Goal: Task Accomplishment & Management: Use online tool/utility

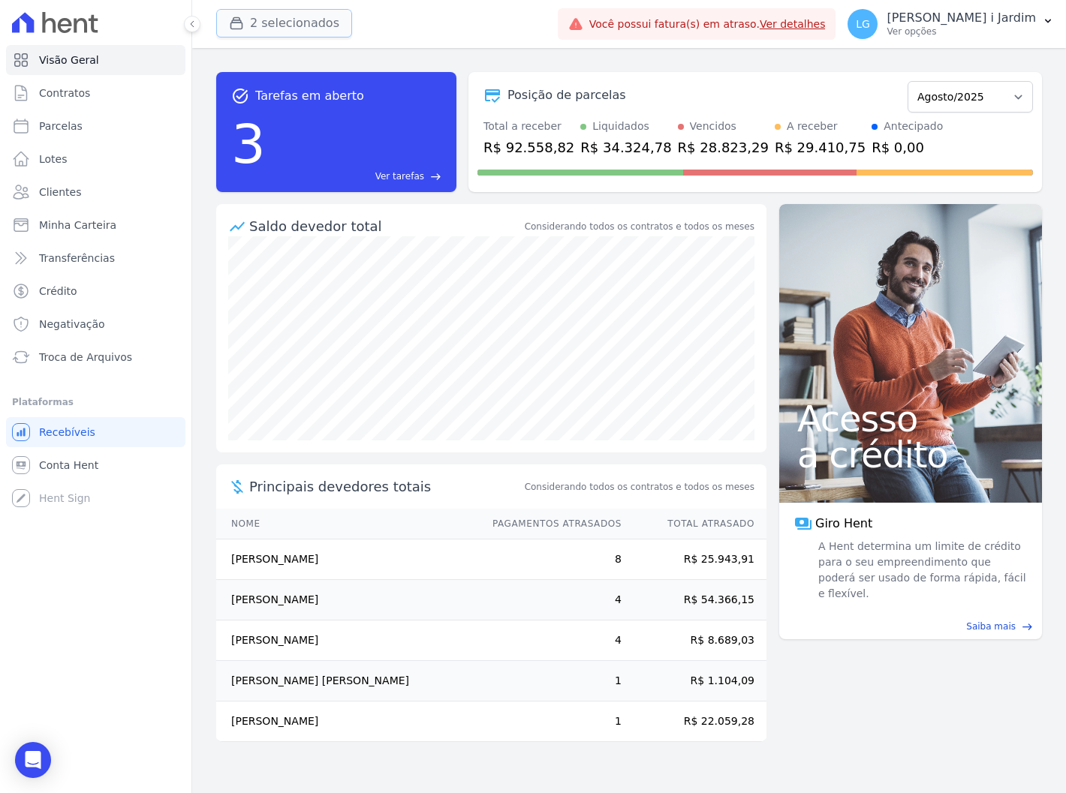
click at [271, 33] on button "2 selecionados" at bounding box center [284, 23] width 136 height 29
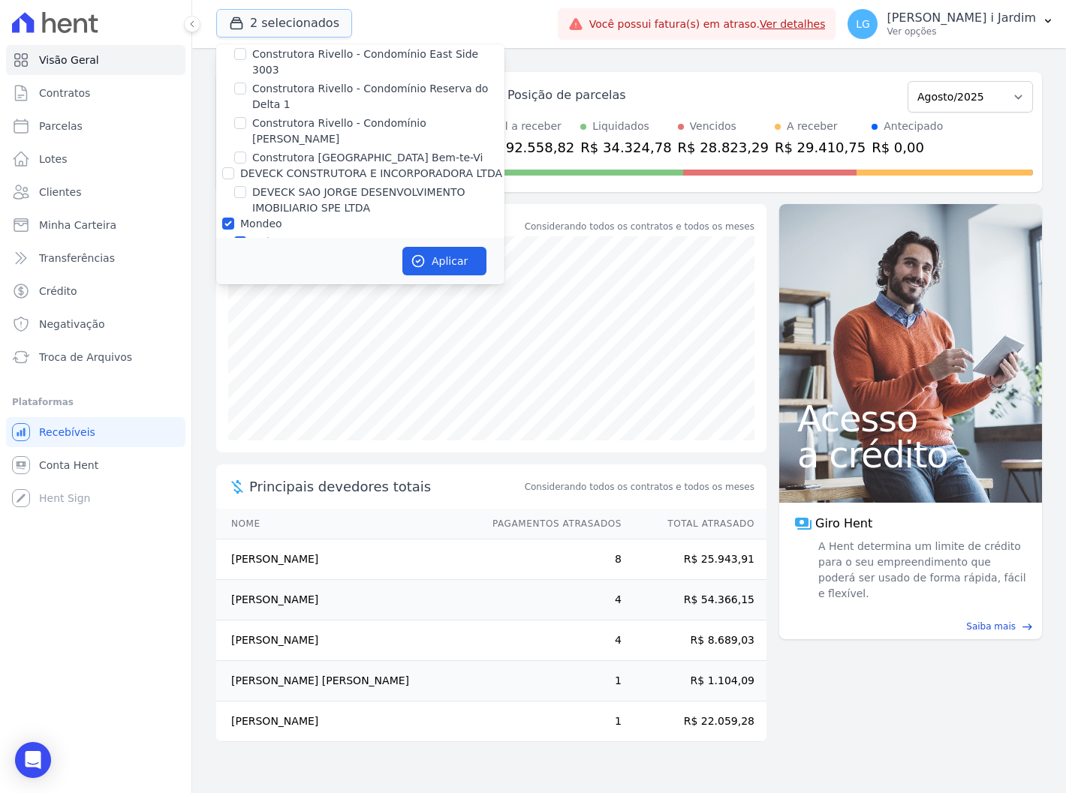
scroll to position [1052, 0]
click at [256, 218] on label "Mondeo" at bounding box center [261, 224] width 42 height 12
click at [234, 218] on input "Mondeo" at bounding box center [228, 224] width 12 height 12
checkbox input "false"
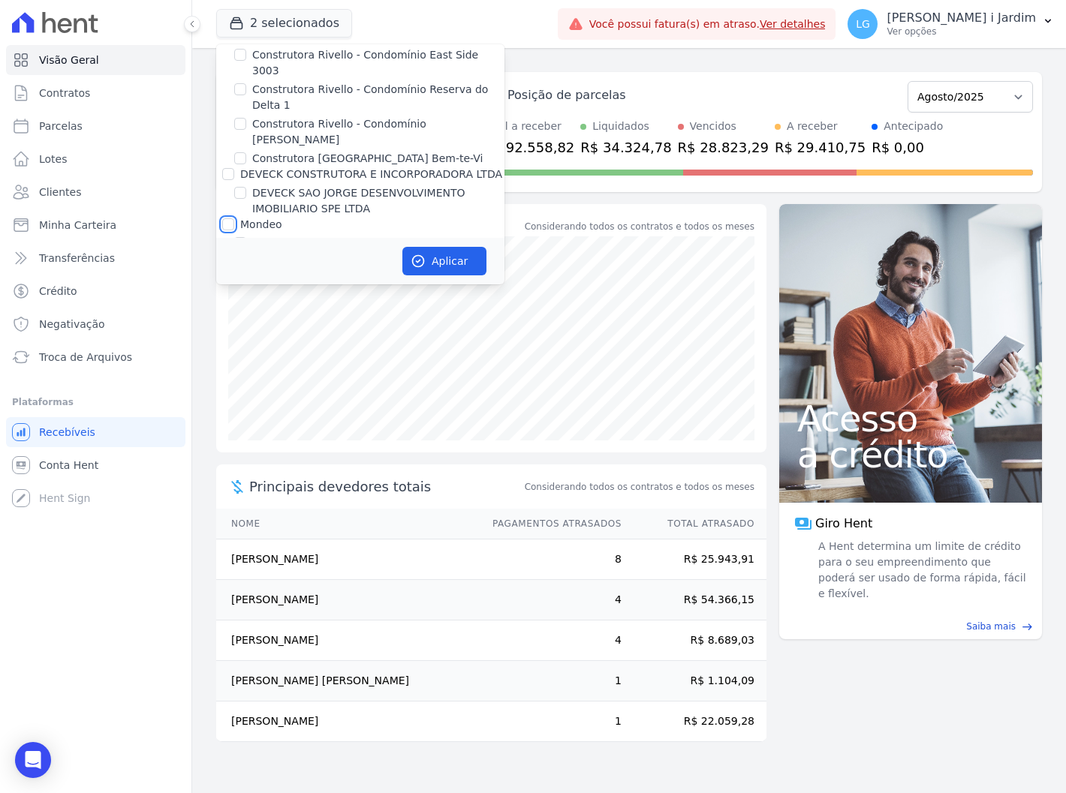
checkbox input "false"
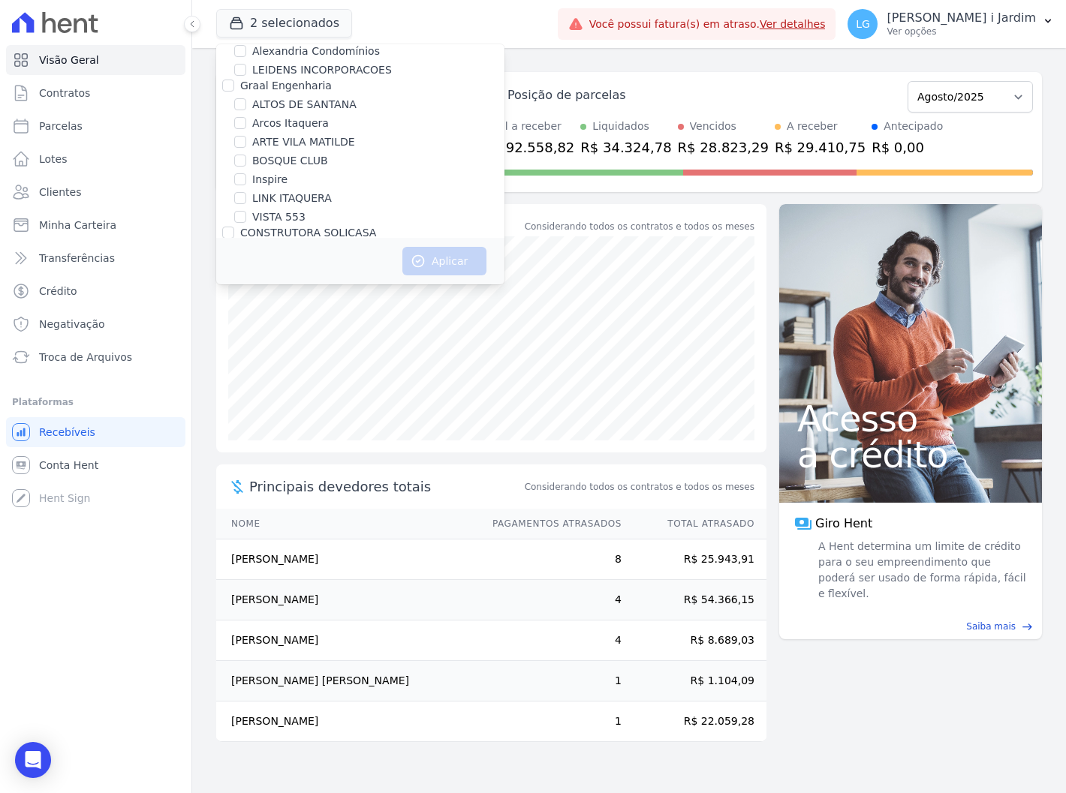
click at [320, 143] on label "ARTE VILA MATILDE" at bounding box center [303, 142] width 103 height 16
click at [246, 143] on input "ARTE VILA MATILDE" at bounding box center [240, 142] width 12 height 12
checkbox input "true"
click at [440, 255] on button "Aplicar" at bounding box center [444, 261] width 84 height 29
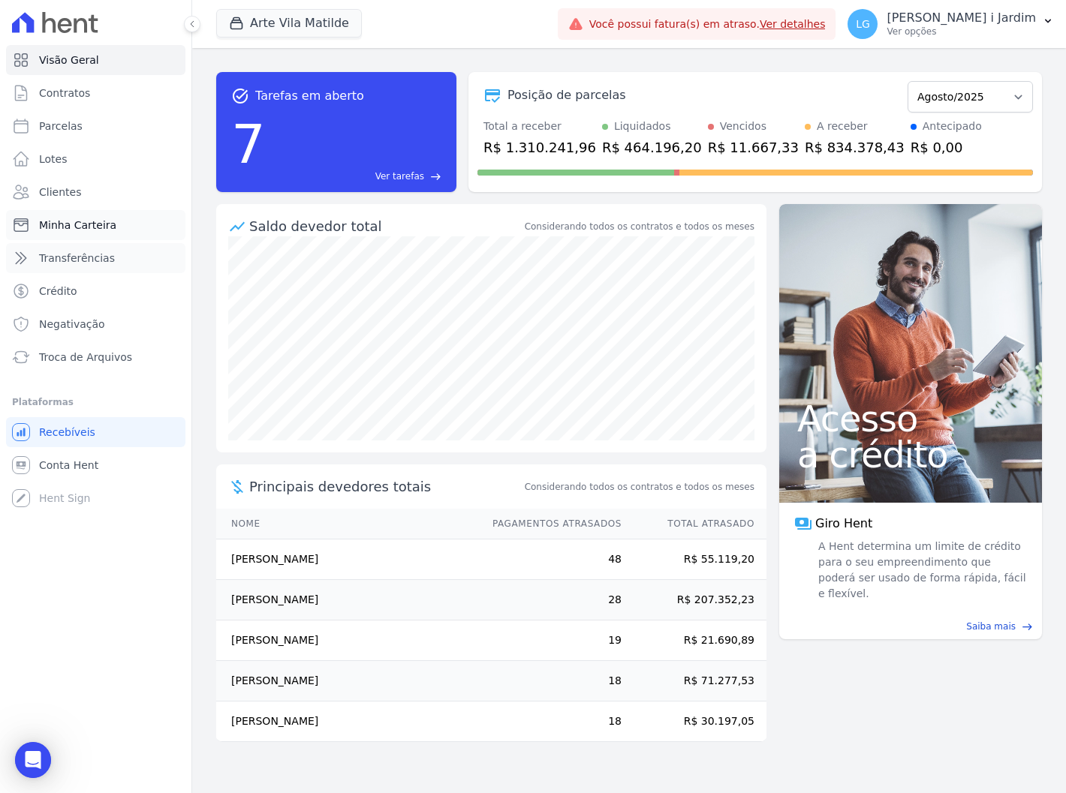
scroll to position [0, 0]
click at [101, 267] on ul "Visão Geral Contratos Parcelas Lotes Clientes Minha Carteira Transferências Cré…" at bounding box center [95, 208] width 179 height 327
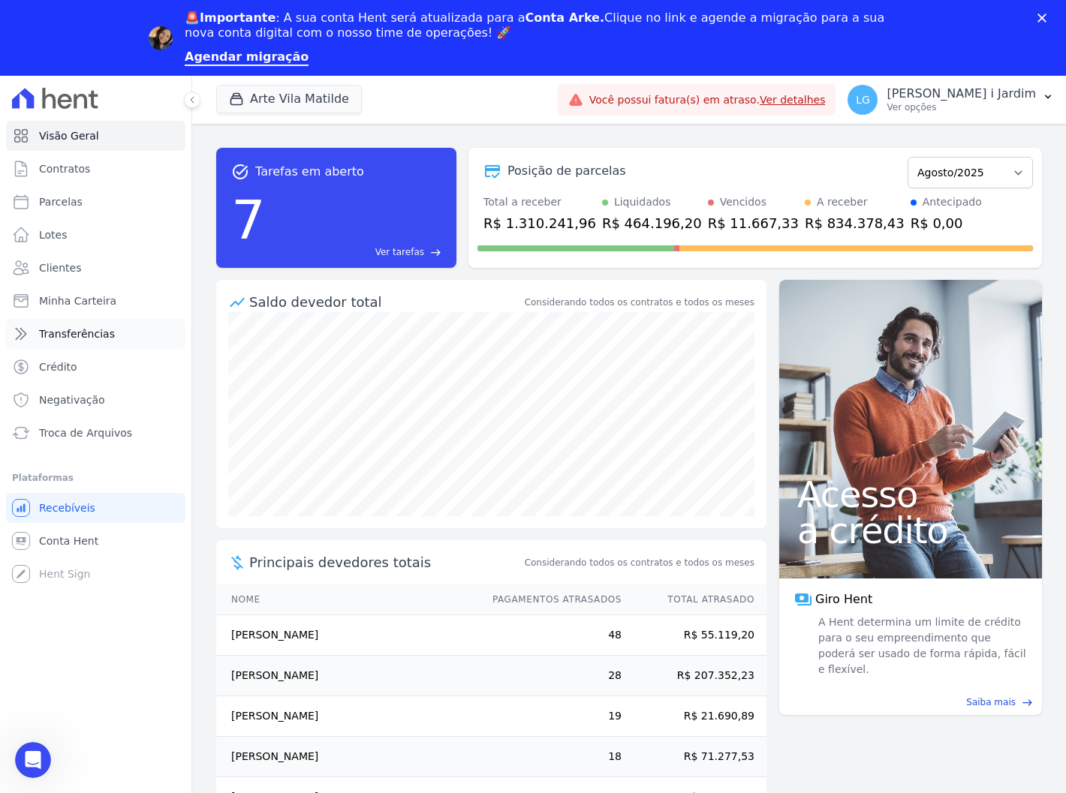
click at [111, 327] on link "Transferências" at bounding box center [95, 334] width 179 height 30
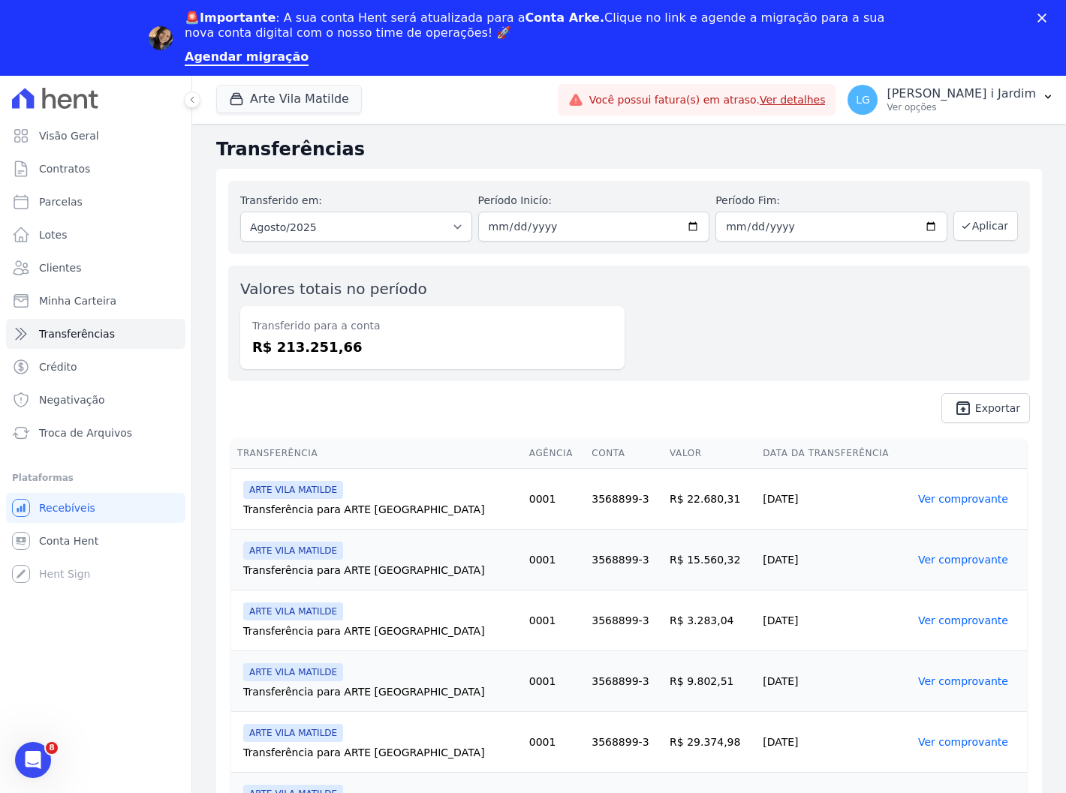
drag, startPoint x: 339, startPoint y: 356, endPoint x: 274, endPoint y: 366, distance: 66.0
click at [274, 366] on div "Transferido para a conta R$ 213.251,66" at bounding box center [432, 337] width 384 height 63
copy dd "213.251,66"
click at [80, 197] on link "Parcelas" at bounding box center [95, 202] width 179 height 30
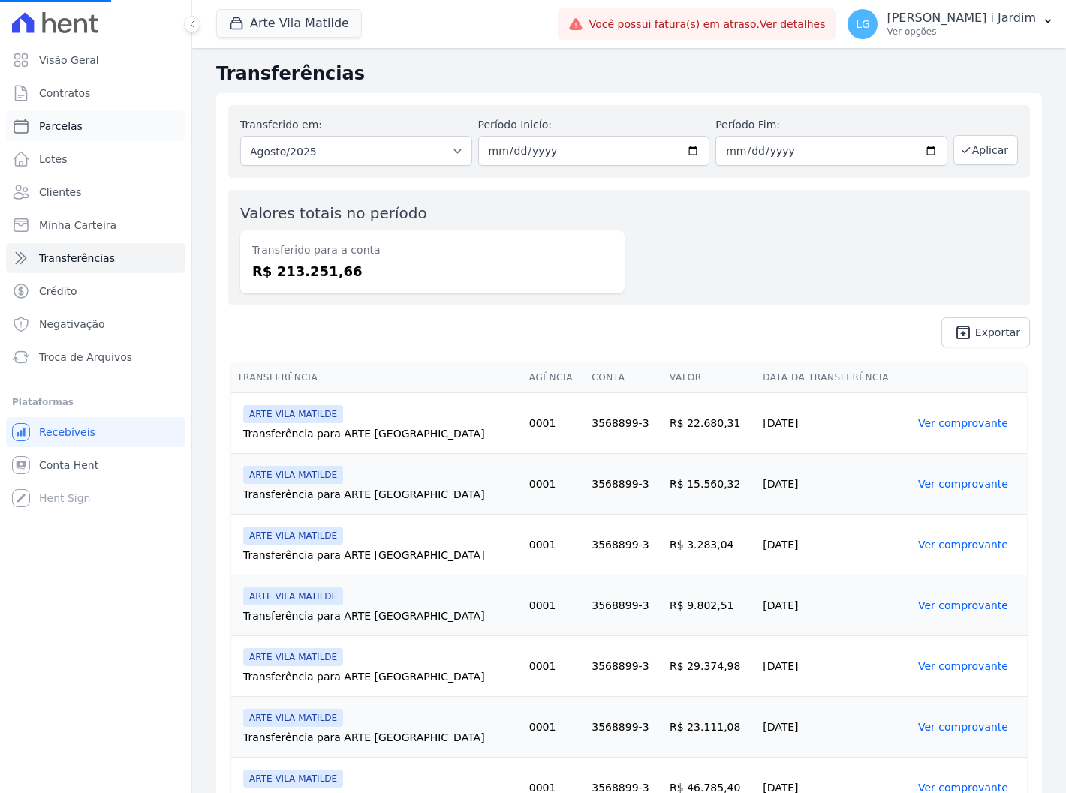
select select
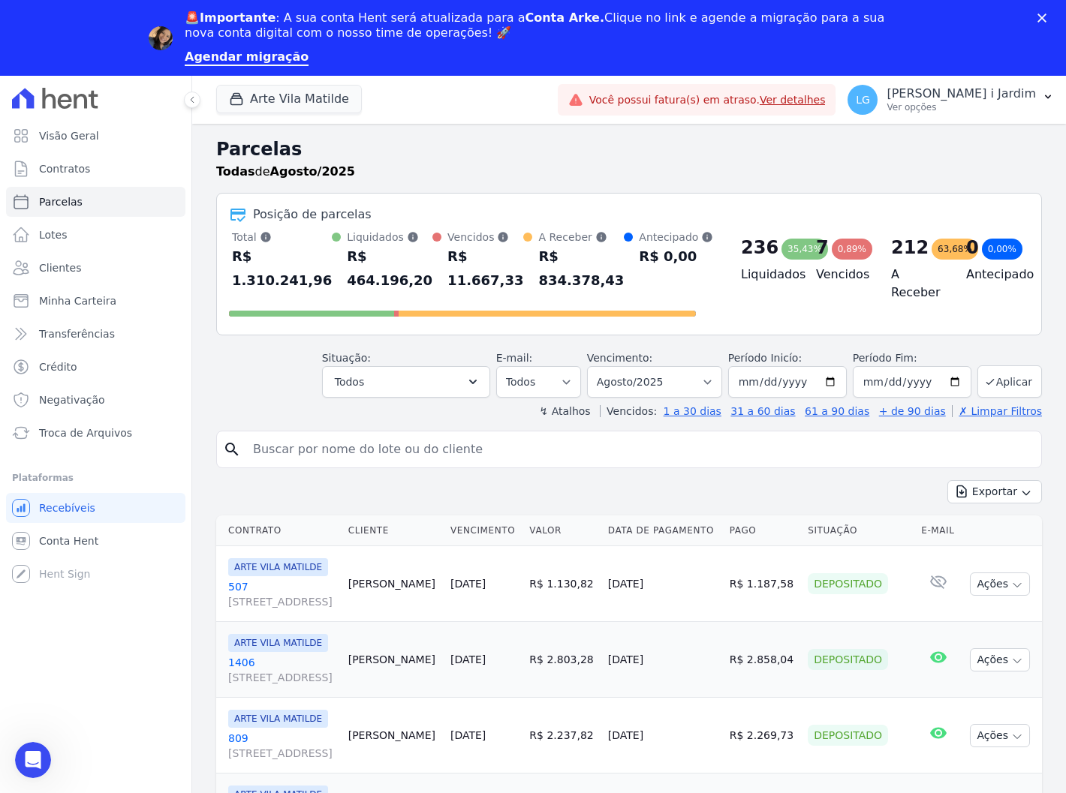
click at [431, 404] on div "↯ Atalhos Vencidos: 1 a 30 dias 31 a 60 dias 61 a 90 dias + de 90 dias ✗ Limpar…" at bounding box center [628, 411] width 825 height 15
click at [433, 389] on button "Todos" at bounding box center [406, 382] width 168 height 32
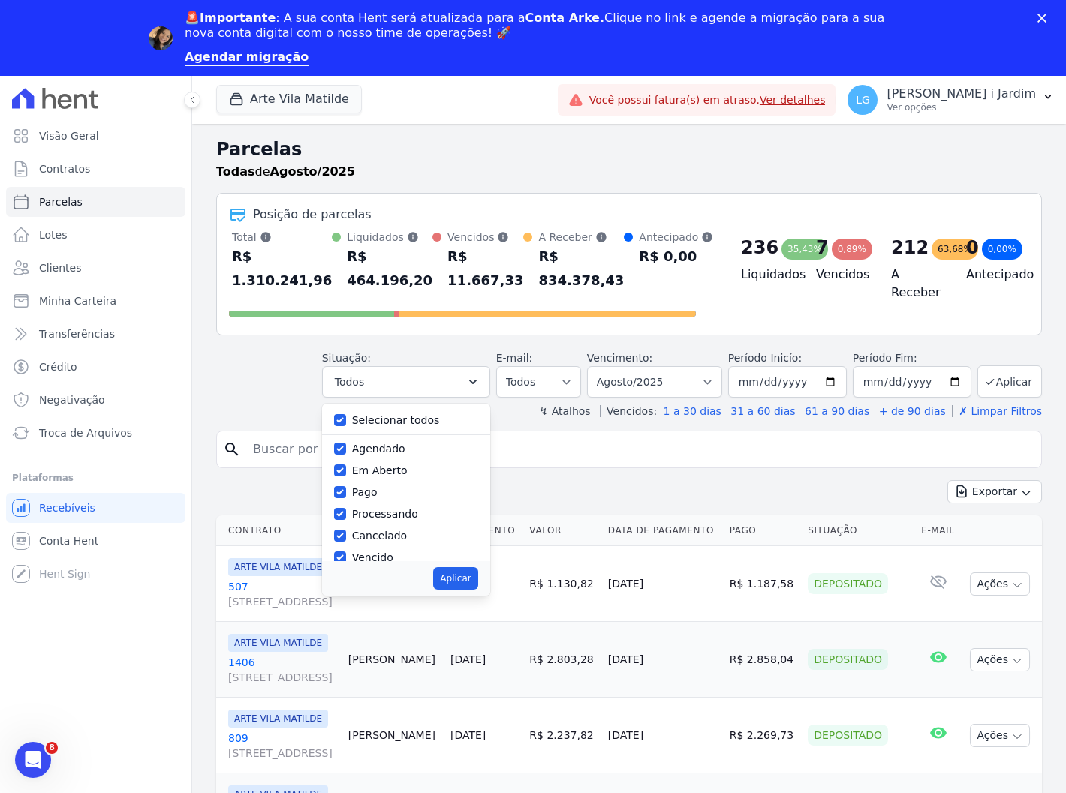
click at [383, 419] on label "Selecionar todos" at bounding box center [396, 420] width 88 height 12
click at [346, 419] on input "Selecionar todos" at bounding box center [340, 420] width 12 height 12
checkbox input "false"
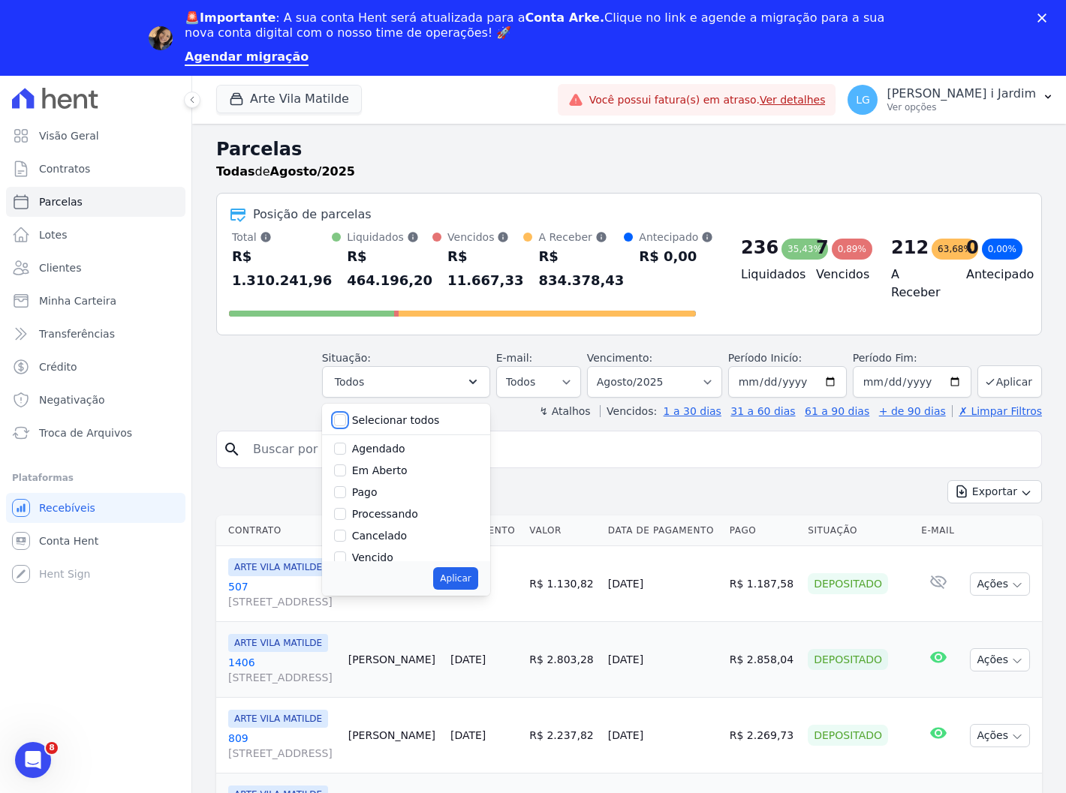
checkbox input "false"
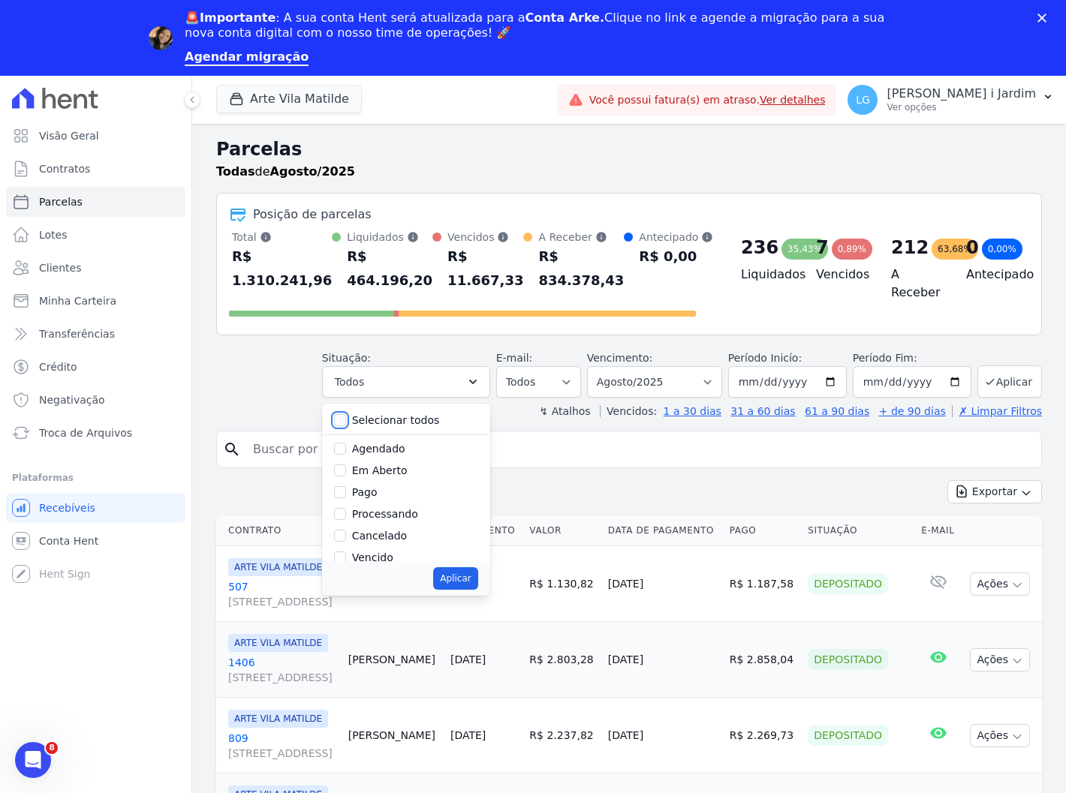
checkbox input "false"
click at [392, 475] on label "Em Aberto" at bounding box center [380, 471] width 56 height 12
click at [346, 475] on input "Em Aberto" at bounding box center [340, 471] width 12 height 12
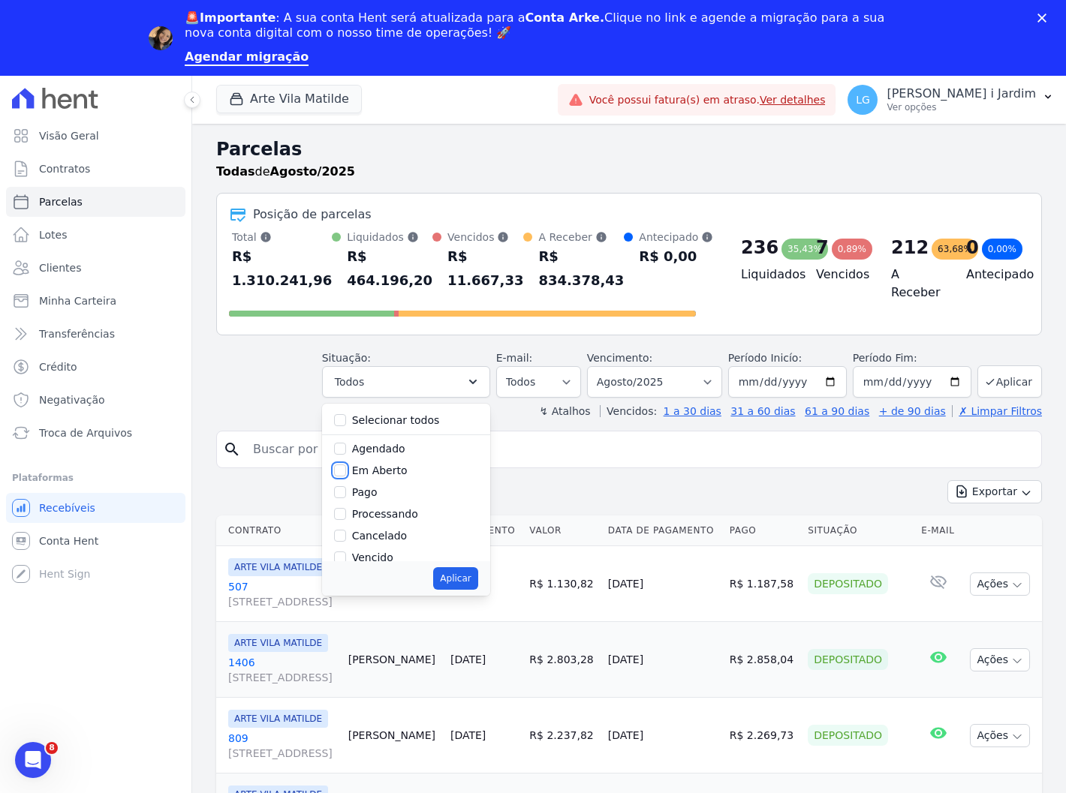
checkbox input "true"
click at [456, 572] on button "Aplicar" at bounding box center [455, 578] width 44 height 23
select select "pending"
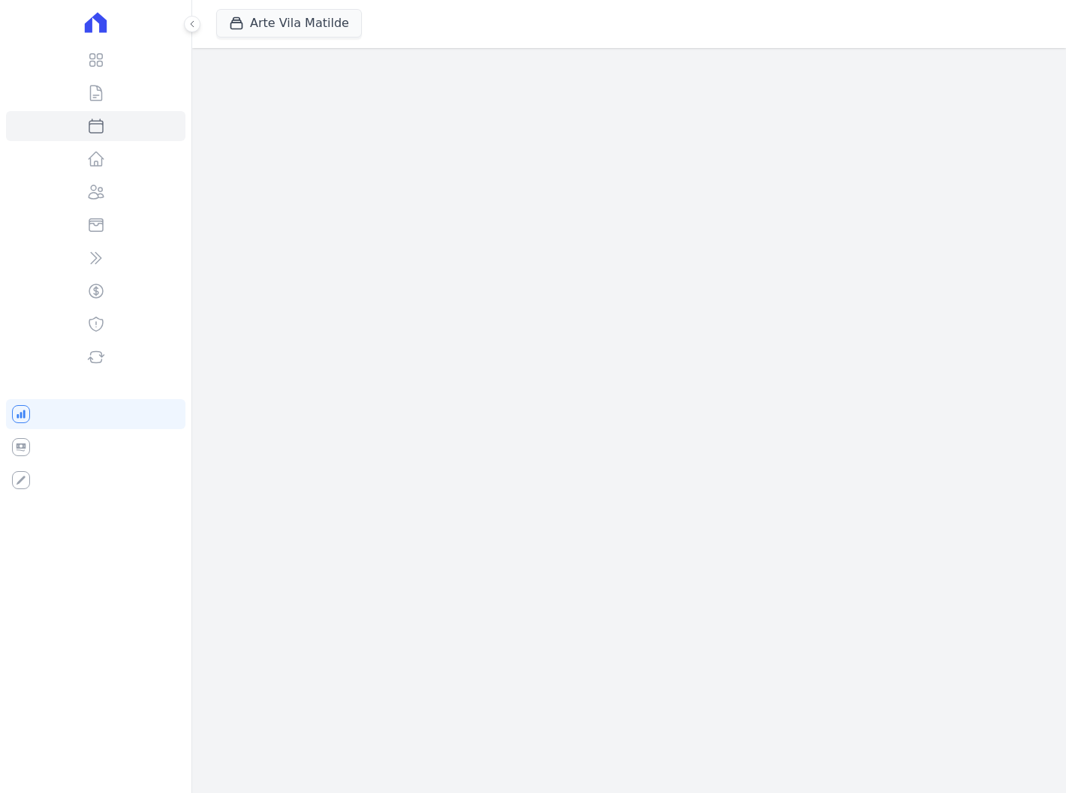
select select
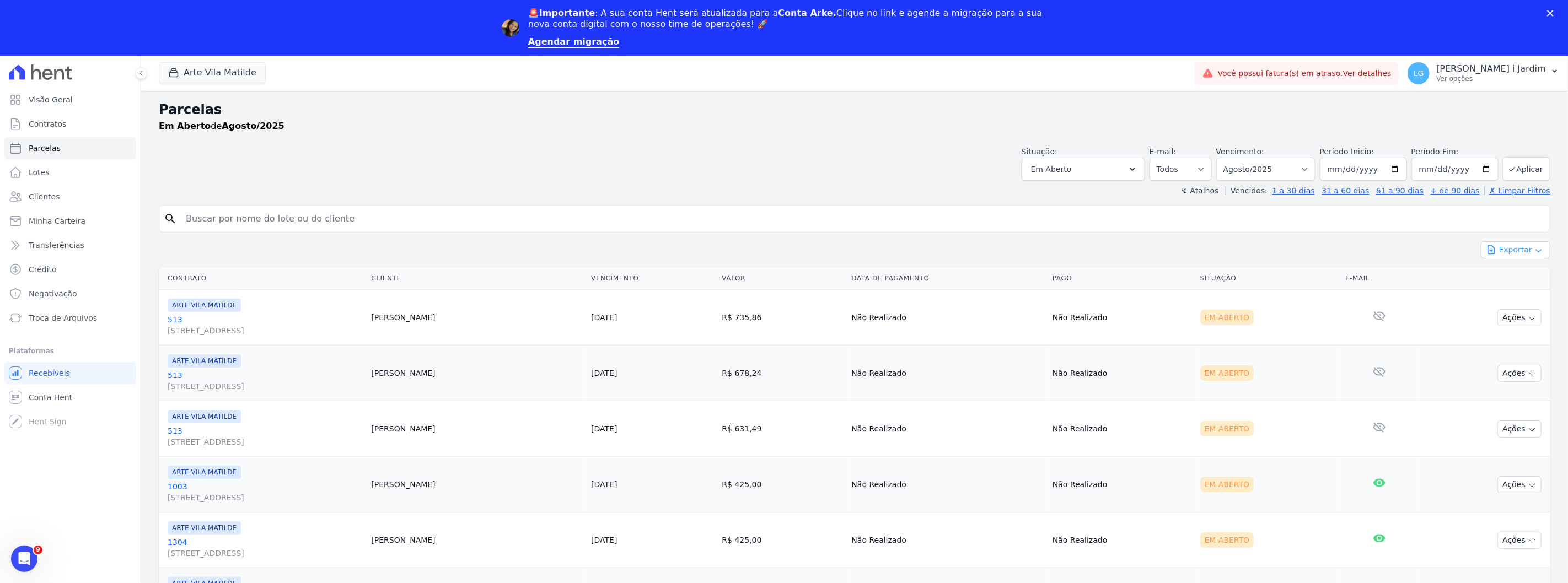
click at [783, 254] on button "Exportar" at bounding box center [1516, 250] width 70 height 17
click at [783, 289] on span "Exportar CSV" at bounding box center [1515, 294] width 59 height 11
